Goal: Navigation & Orientation: Understand site structure

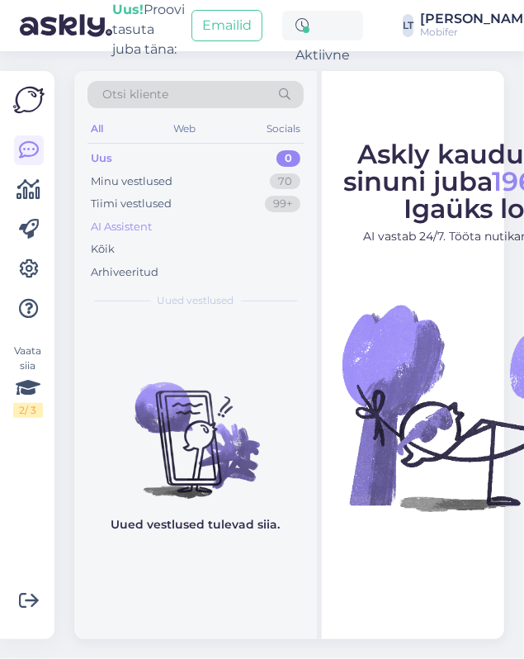
click at [116, 229] on div "AI Assistent" at bounding box center [121, 227] width 61 height 17
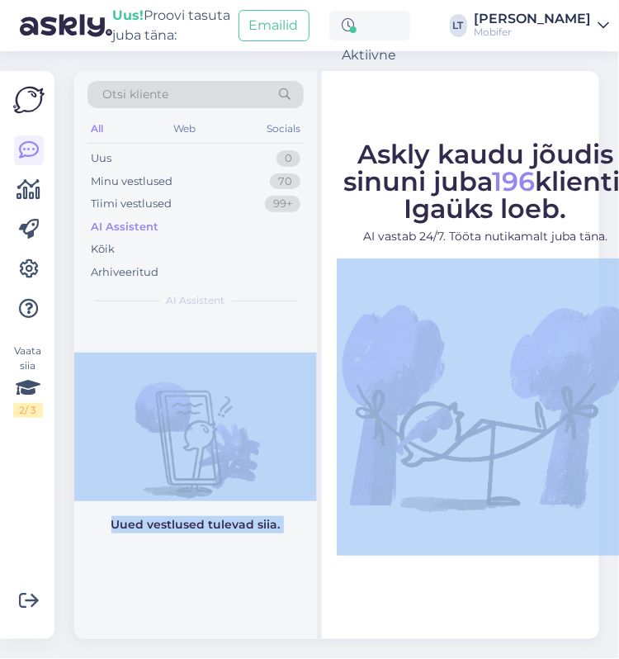
drag, startPoint x: 324, startPoint y: 295, endPoint x: 277, endPoint y: 291, distance: 46.3
click at [277, 291] on div "Otsi kliente All Web Socials Uus 0 Minu vestlused 70 Tiimi vestlused 99+ AI Ass…" at bounding box center [336, 355] width 525 height 568
click at [258, 324] on div "Uued vestlused tulevad siia." at bounding box center [195, 478] width 243 height 321
click at [30, 264] on icon at bounding box center [29, 269] width 20 height 20
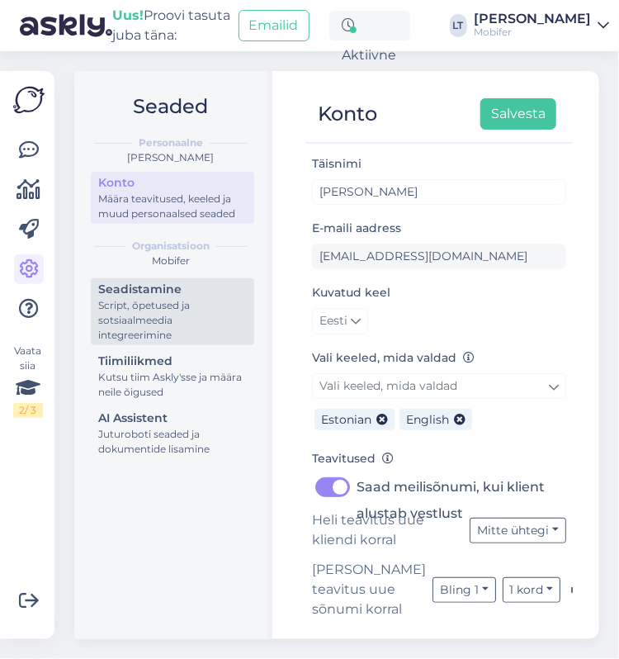
click at [173, 293] on div "Seadistamine" at bounding box center [172, 289] width 149 height 17
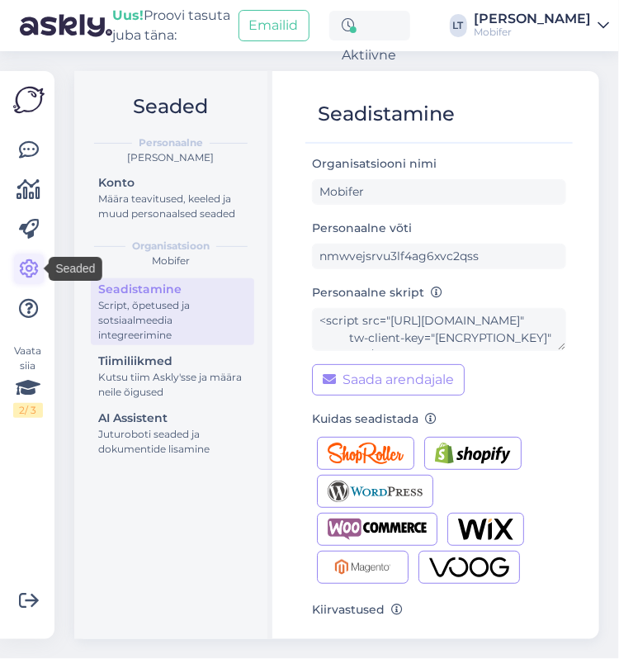
click at [23, 266] on icon at bounding box center [29, 269] width 20 height 20
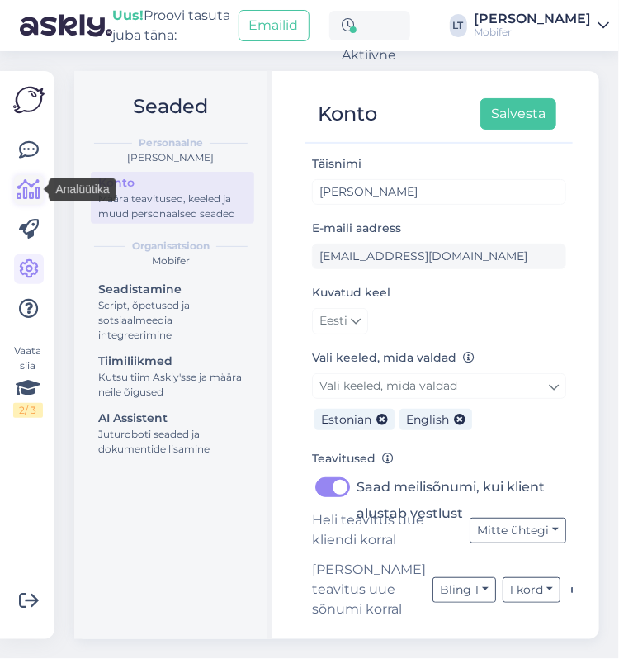
click at [27, 187] on icon at bounding box center [29, 190] width 24 height 20
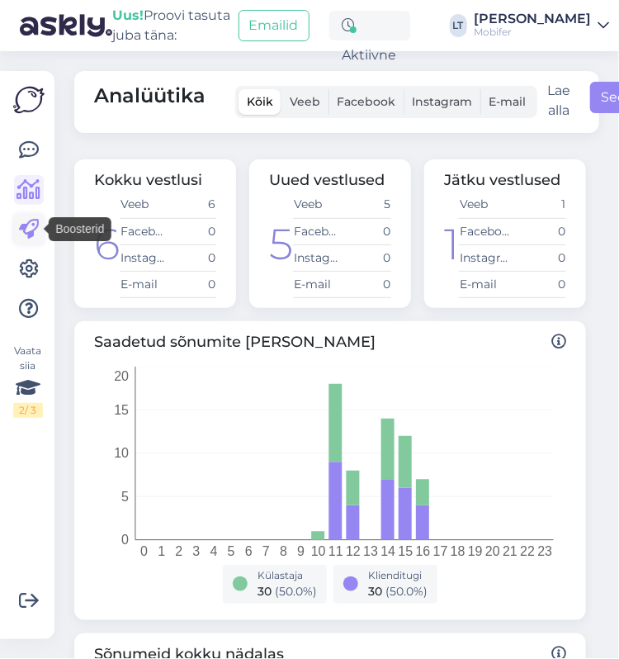
click at [32, 229] on icon at bounding box center [29, 230] width 20 height 20
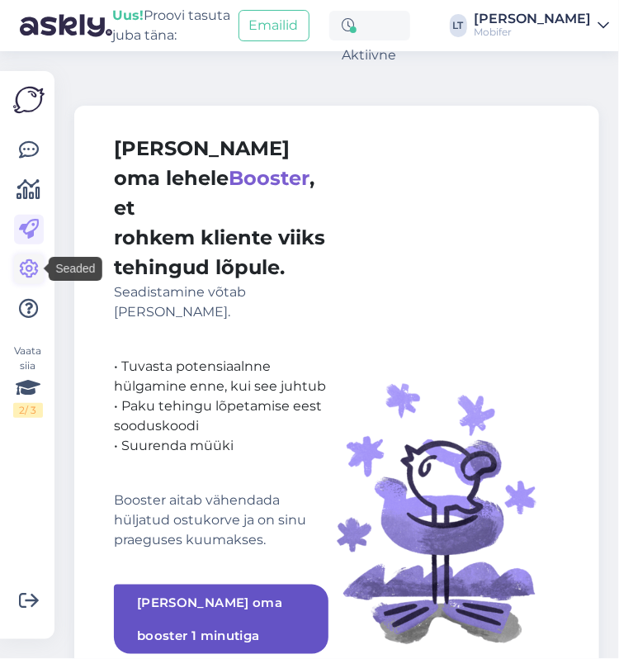
click at [33, 265] on icon at bounding box center [29, 269] width 20 height 20
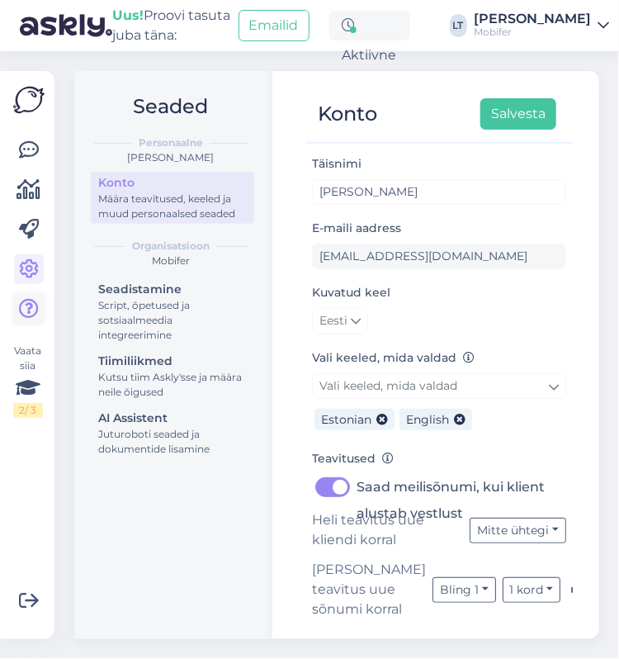
click at [30, 309] on icon at bounding box center [29, 309] width 20 height 20
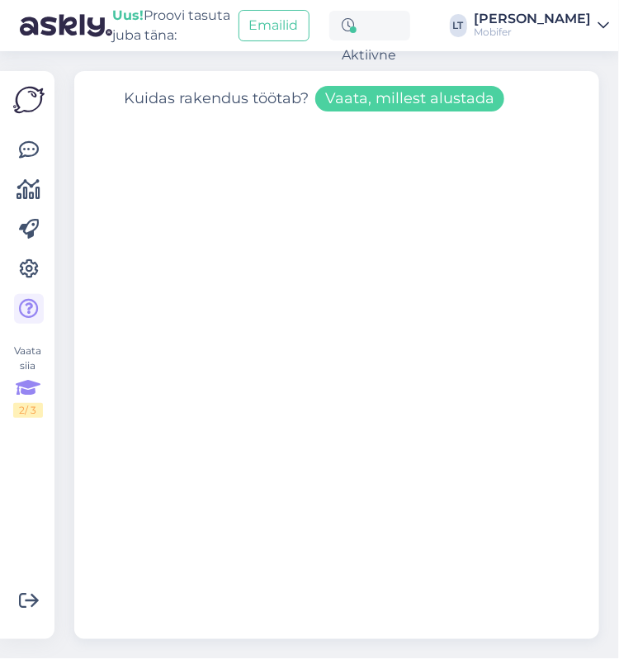
click at [25, 385] on icon at bounding box center [28, 388] width 25 height 30
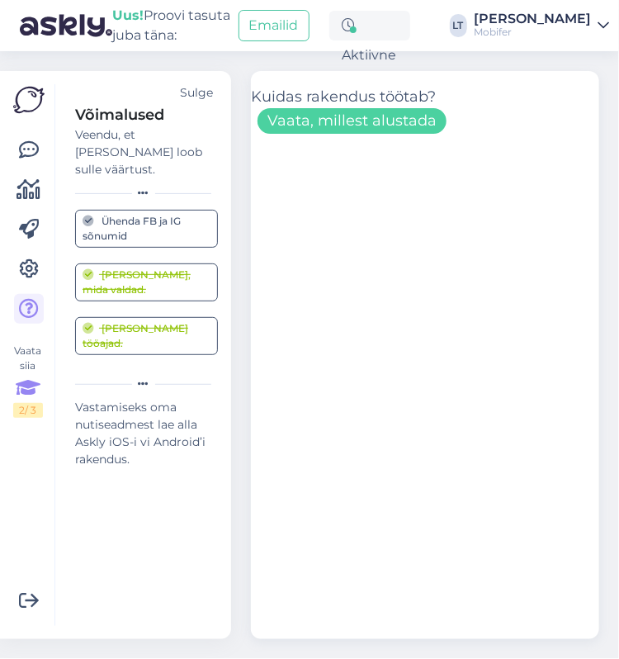
click at [535, 25] on div "[PERSON_NAME]" at bounding box center [532, 18] width 117 height 13
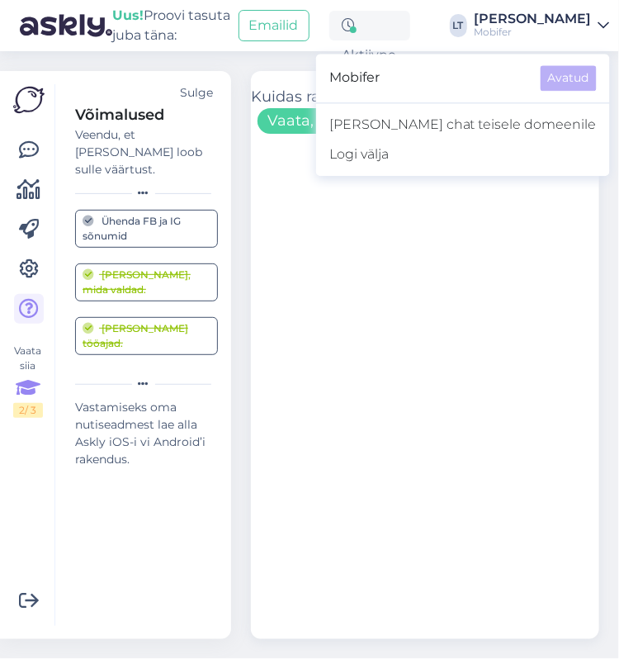
click at [142, 480] on div "Võimalused Veendu, et Askly loob sulle väärtust. Sulge Ühenda FB ja IG sõnumid …" at bounding box center [135, 354] width 163 height 541
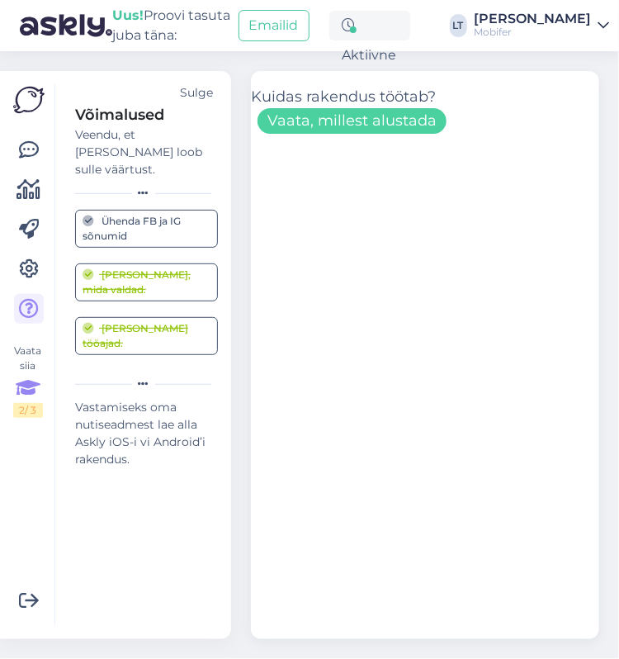
click at [30, 106] on img at bounding box center [28, 99] width 31 height 31
click at [32, 150] on icon at bounding box center [29, 150] width 20 height 20
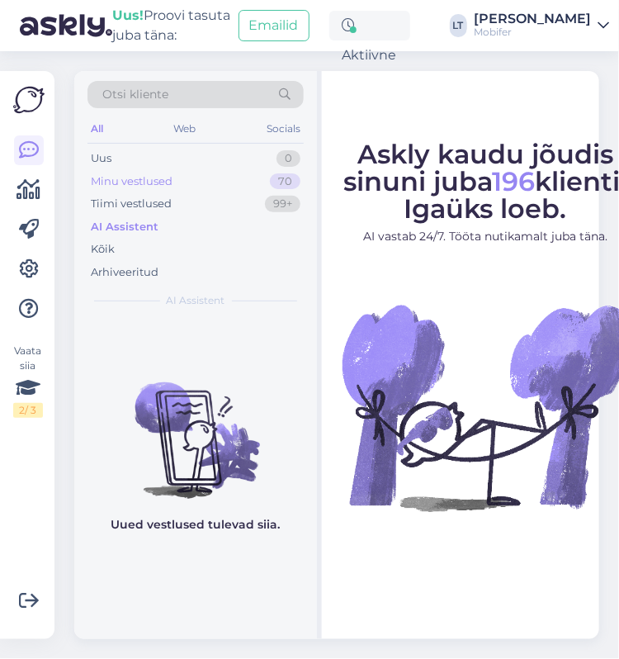
click at [164, 185] on div "Minu vestlused" at bounding box center [132, 181] width 82 height 17
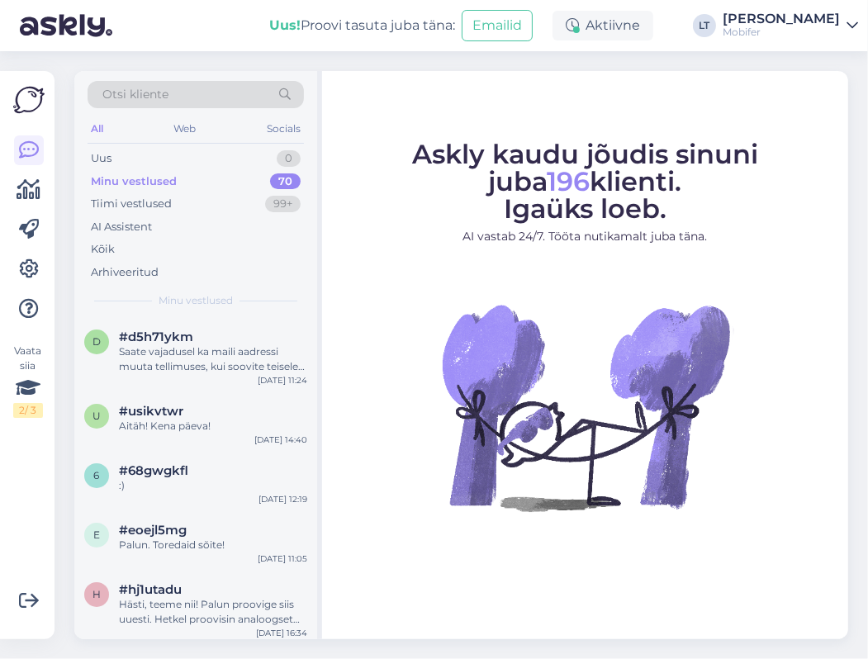
click at [165, 179] on div "Minu vestlused" at bounding box center [134, 181] width 86 height 17
click at [190, 353] on div "Saate vajadusel ka maili aadressi muuta tellimuses, kui soovite teisele mailile…" at bounding box center [213, 359] width 188 height 30
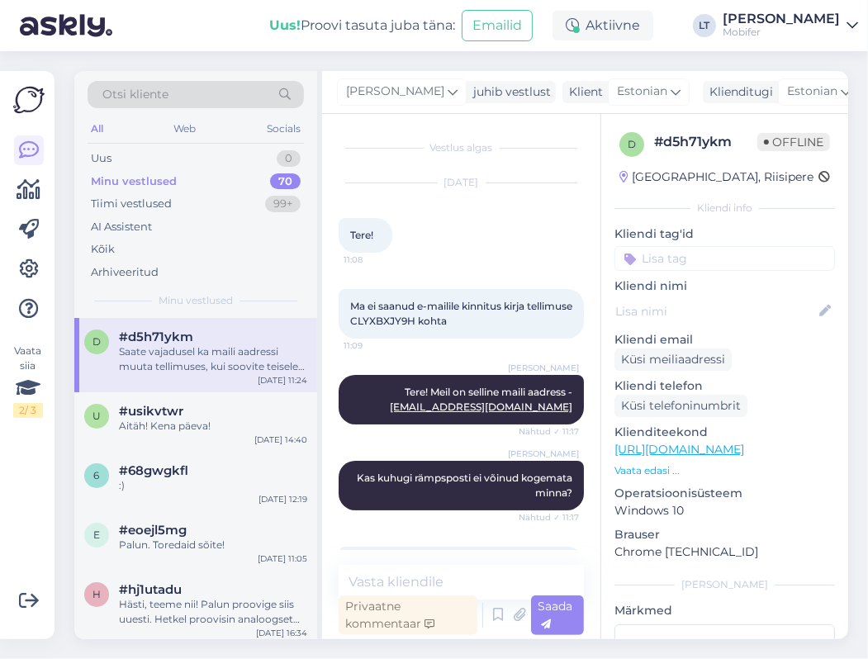
scroll to position [321, 0]
